Goal: Task Accomplishment & Management: Use online tool/utility

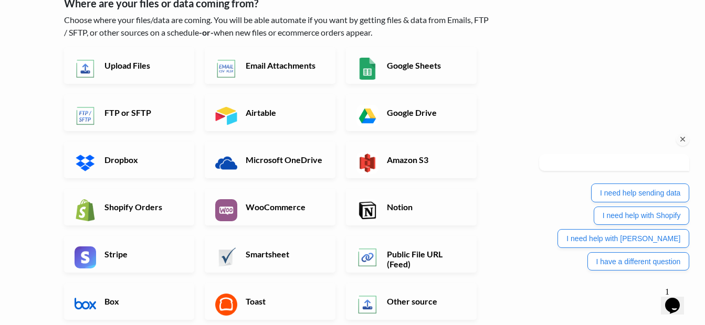
scroll to position [157, 0]
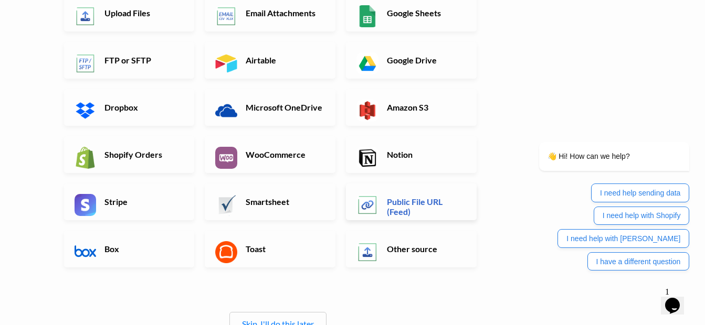
click at [429, 206] on h6 "Public File URL (Feed)" at bounding box center [425, 207] width 82 height 20
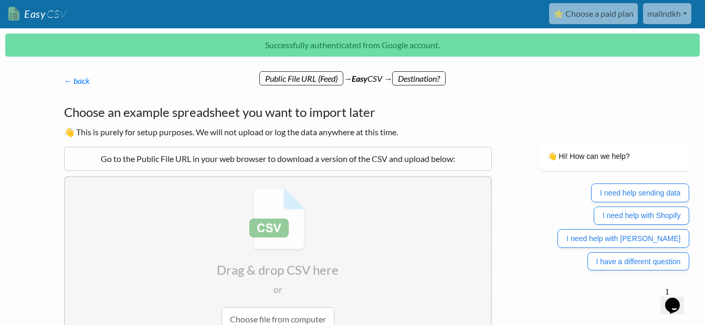
scroll to position [0, 0]
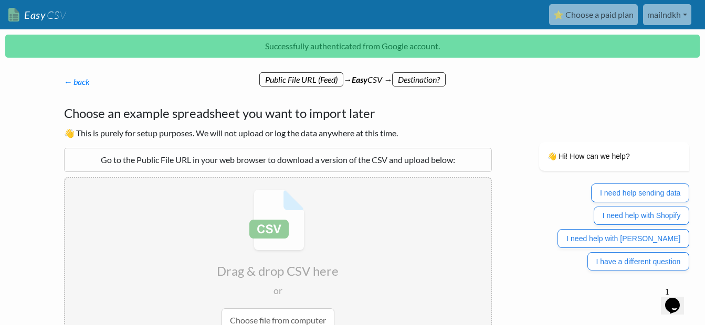
click at [301, 80] on p "← back Thanks for signing up! Set up your Import Flow and Upload Page in 1 minu…" at bounding box center [278, 82] width 428 height 13
click at [282, 163] on div "Go to the Public File URL in your web browser to download a version of the CSV …" at bounding box center [278, 160] width 428 height 24
click at [73, 80] on link "← back" at bounding box center [77, 82] width 26 height 10
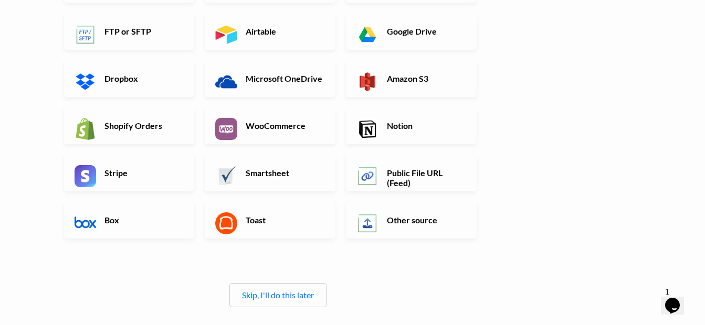
scroll to position [157, 0]
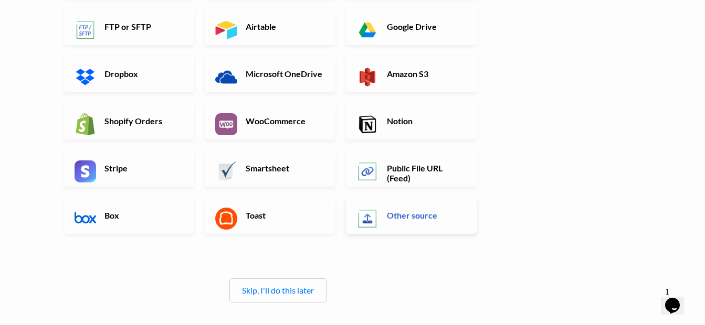
click at [419, 217] on h6 "Other source" at bounding box center [425, 215] width 82 height 10
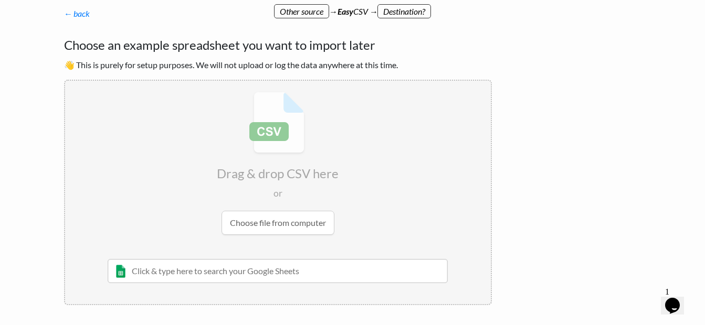
scroll to position [52, 0]
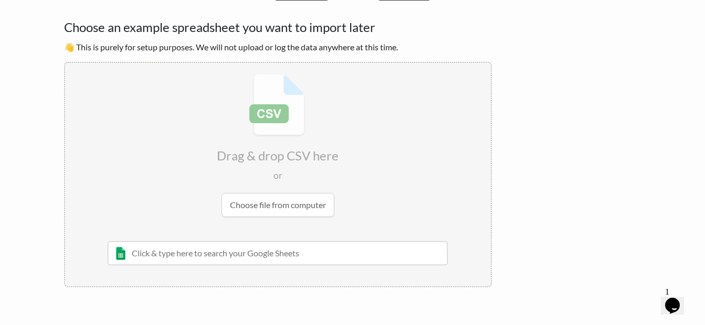
click at [274, 254] on input "text" at bounding box center [278, 253] width 341 height 24
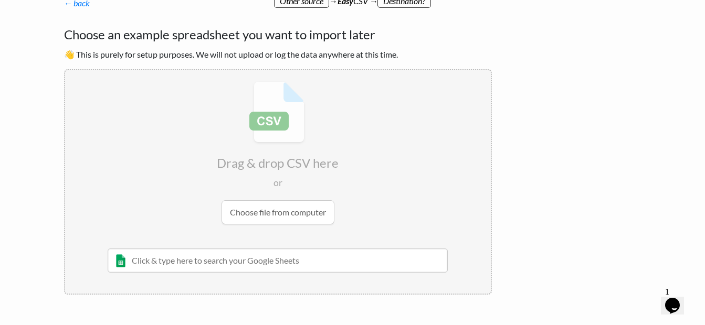
scroll to position [0, 0]
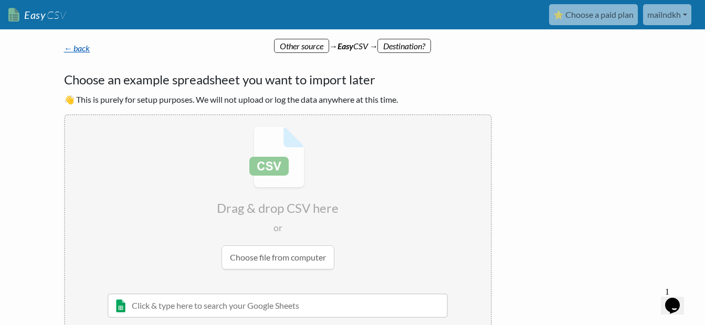
click at [67, 51] on link "← back" at bounding box center [77, 48] width 26 height 10
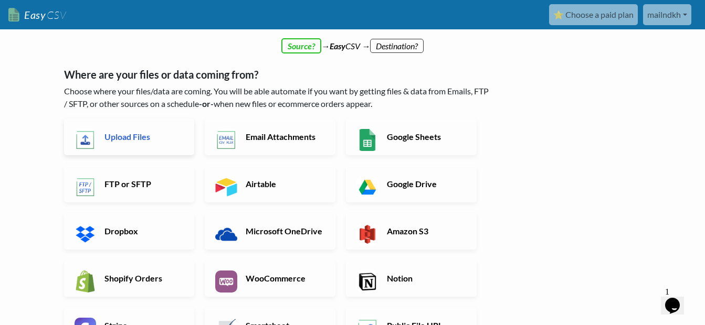
click at [137, 140] on h6 "Upload Files" at bounding box center [143, 137] width 82 height 10
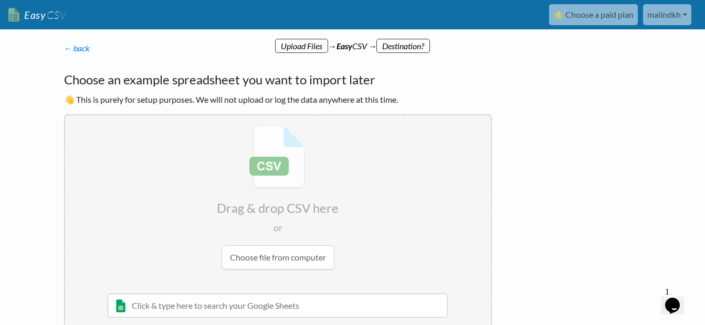
click at [263, 260] on input "file" at bounding box center [278, 197] width 426 height 165
type input "C:\fakepath\Faire- iylisie catalogue csv (2) (2).csv"
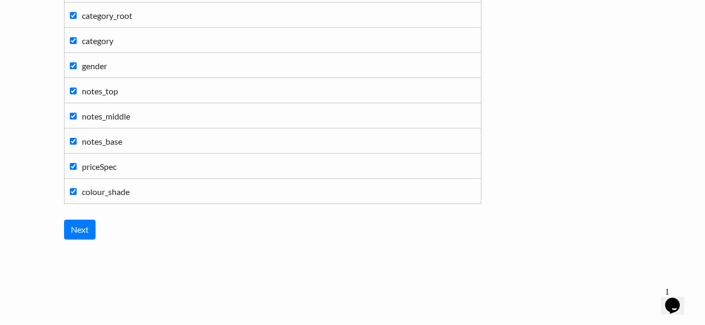
scroll to position [352, 0]
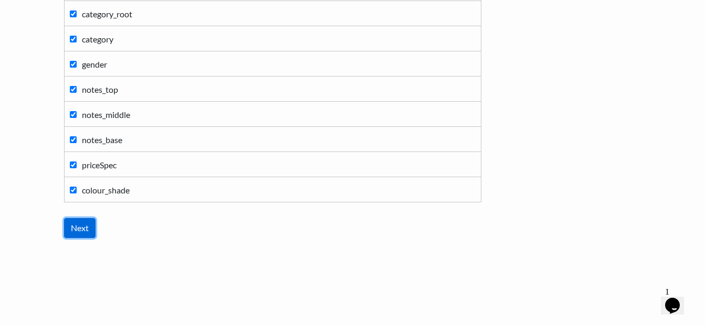
click at [74, 230] on input "Next" at bounding box center [79, 228] width 31 height 20
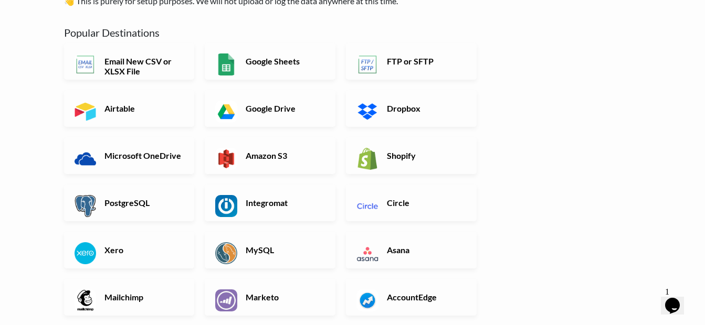
scroll to position [0, 0]
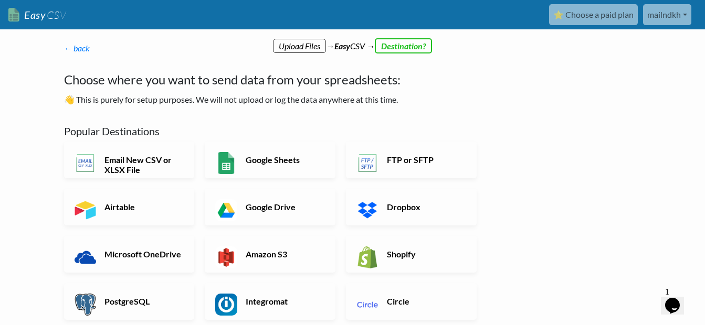
click at [481, 92] on div "Choose where you want to send data from your spreadsheets: 👋 This is purely for…" at bounding box center [278, 88] width 428 height 36
click at [159, 164] on h6 "Email New CSV or XLSX File" at bounding box center [143, 165] width 82 height 20
